Goal: Task Accomplishment & Management: Manage account settings

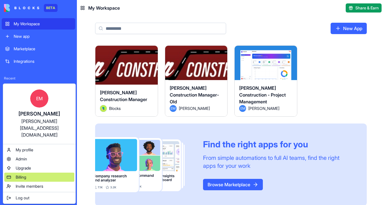
click at [43, 173] on div "Billing" at bounding box center [39, 177] width 70 height 9
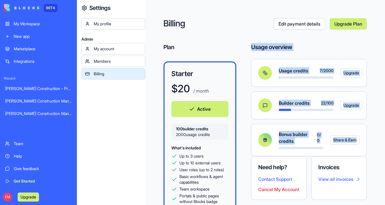
drag, startPoint x: 244, startPoint y: 48, endPoint x: 362, endPoint y: 154, distance: 158.8
click at [362, 154] on div "Plan Starter $ 20 / month Active 100 builder credits 2000 usage credits What's …" at bounding box center [264, 121] width 203 height 157
click at [332, 47] on div "Usage overview" at bounding box center [309, 47] width 116 height 8
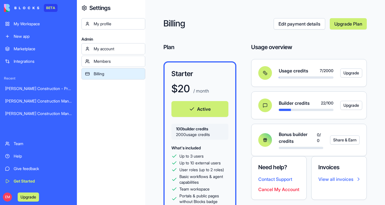
click at [28, 27] on link "My Workspace" at bounding box center [38, 23] width 73 height 11
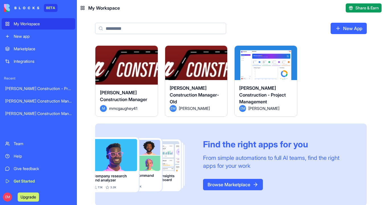
click at [278, 62] on button "Launch" at bounding box center [265, 64] width 43 height 11
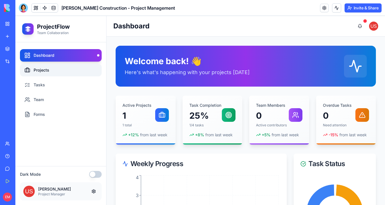
click at [69, 69] on link "Projects" at bounding box center [61, 70] width 82 height 13
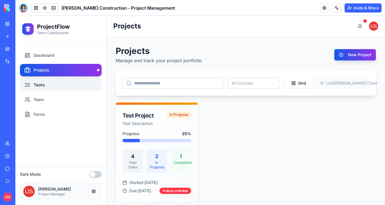
click at [67, 79] on link "Tasks" at bounding box center [61, 85] width 82 height 13
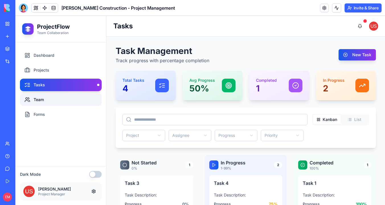
click at [62, 94] on link "Team" at bounding box center [61, 100] width 82 height 13
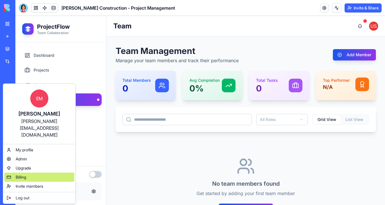
click at [34, 173] on div "Billing" at bounding box center [39, 177] width 70 height 9
